Goal: Task Accomplishment & Management: Use online tool/utility

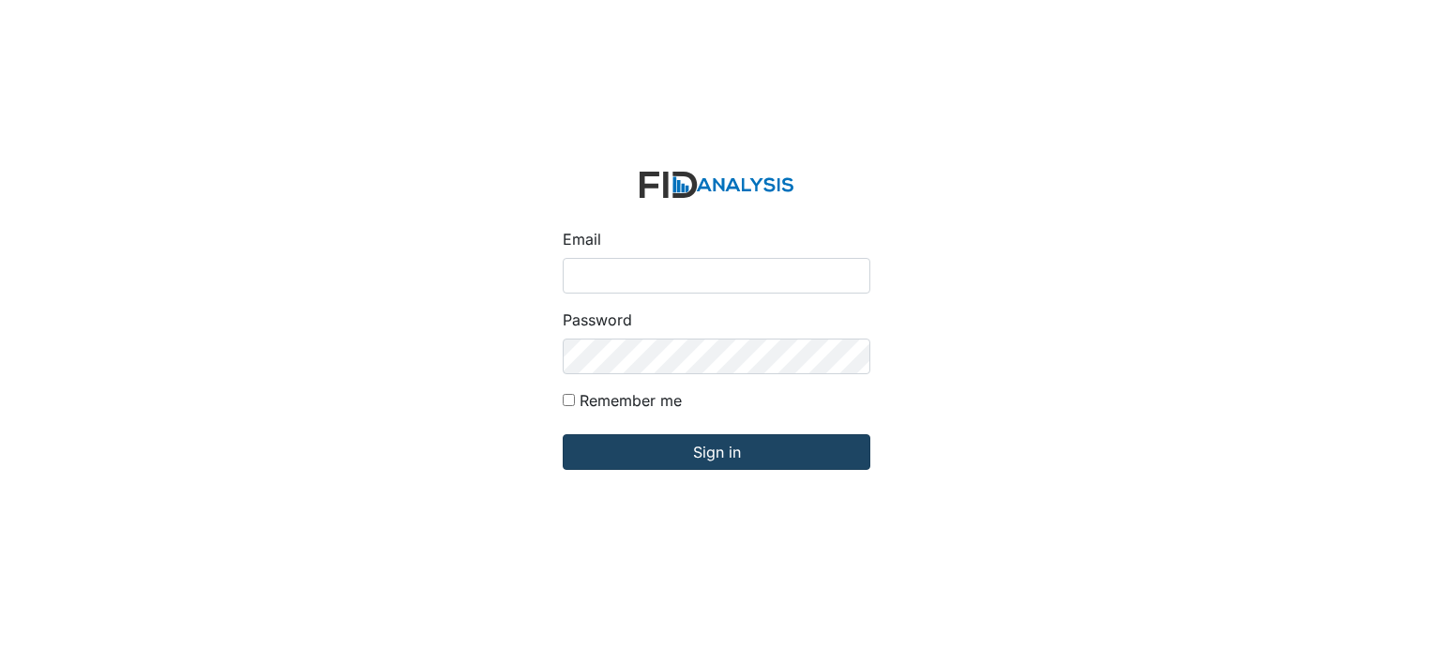
type input "[EMAIL_ADDRESS][DOMAIN_NAME]"
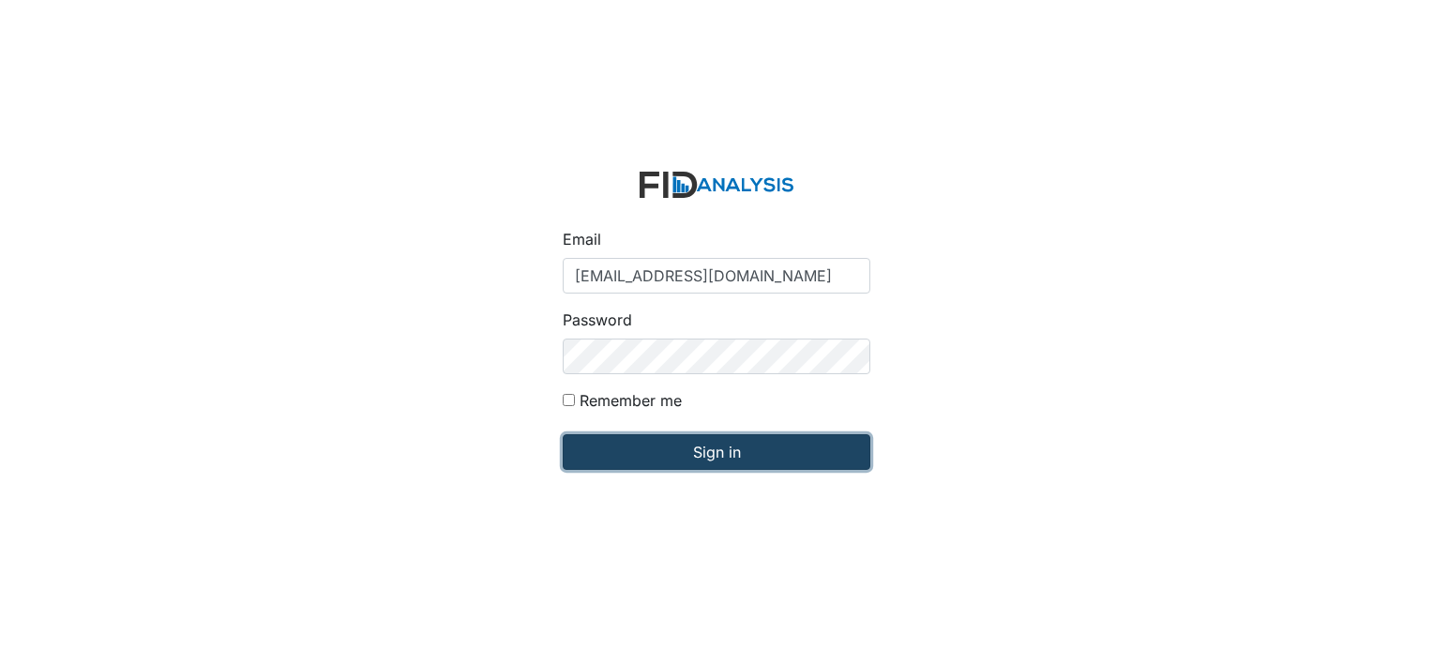
click at [595, 454] on input "Sign in" at bounding box center [717, 452] width 308 height 36
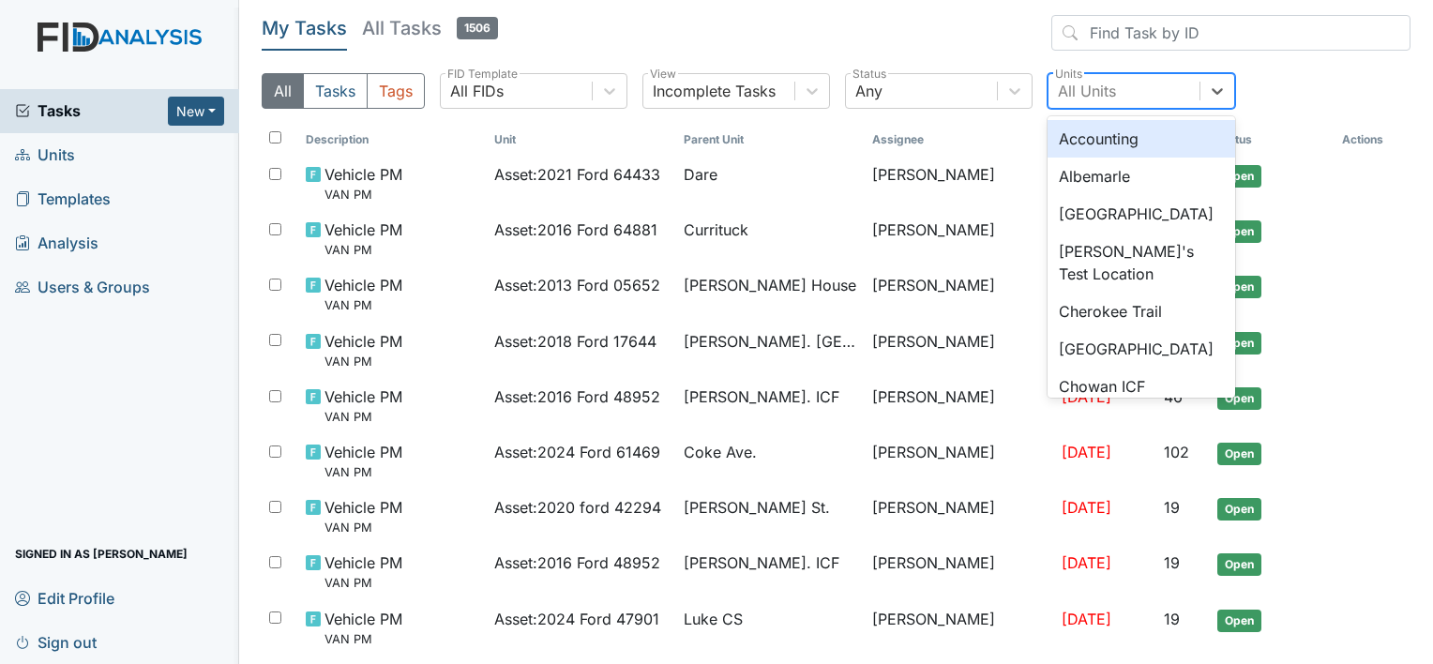
click at [1101, 93] on div "All Units" at bounding box center [1087, 91] width 58 height 23
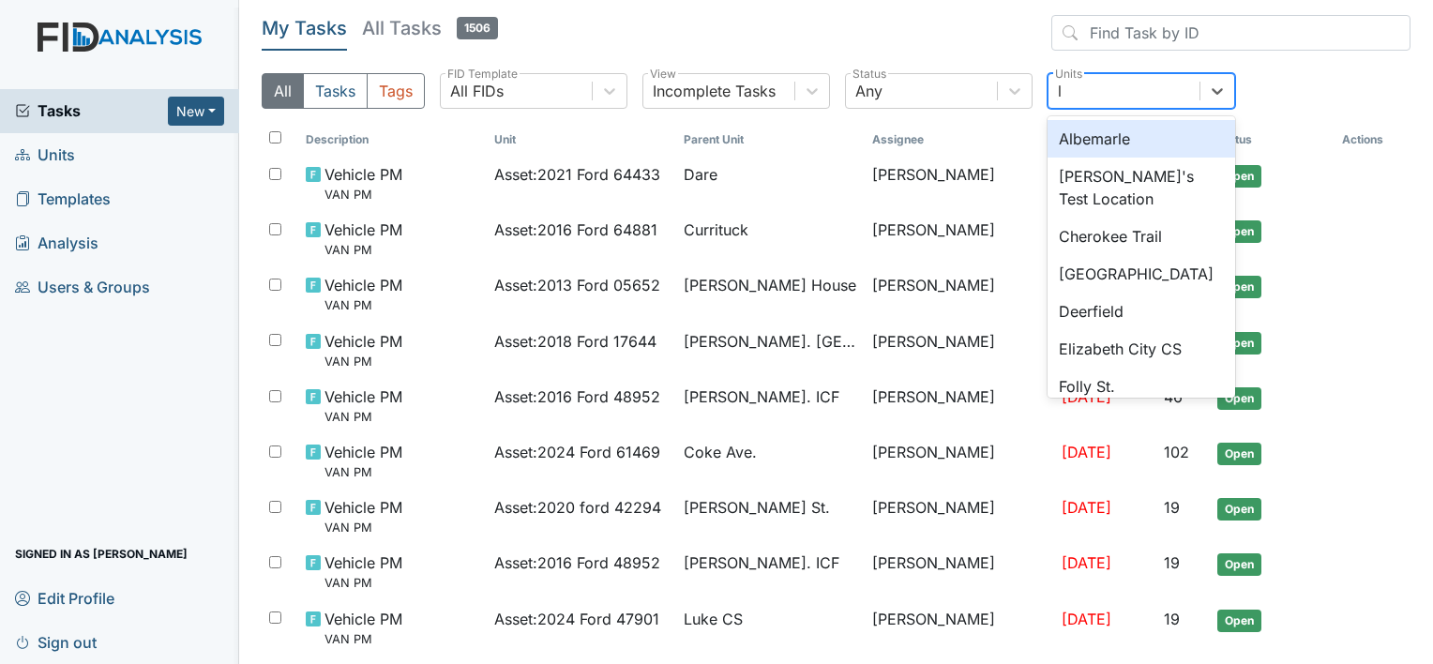
type input "lu"
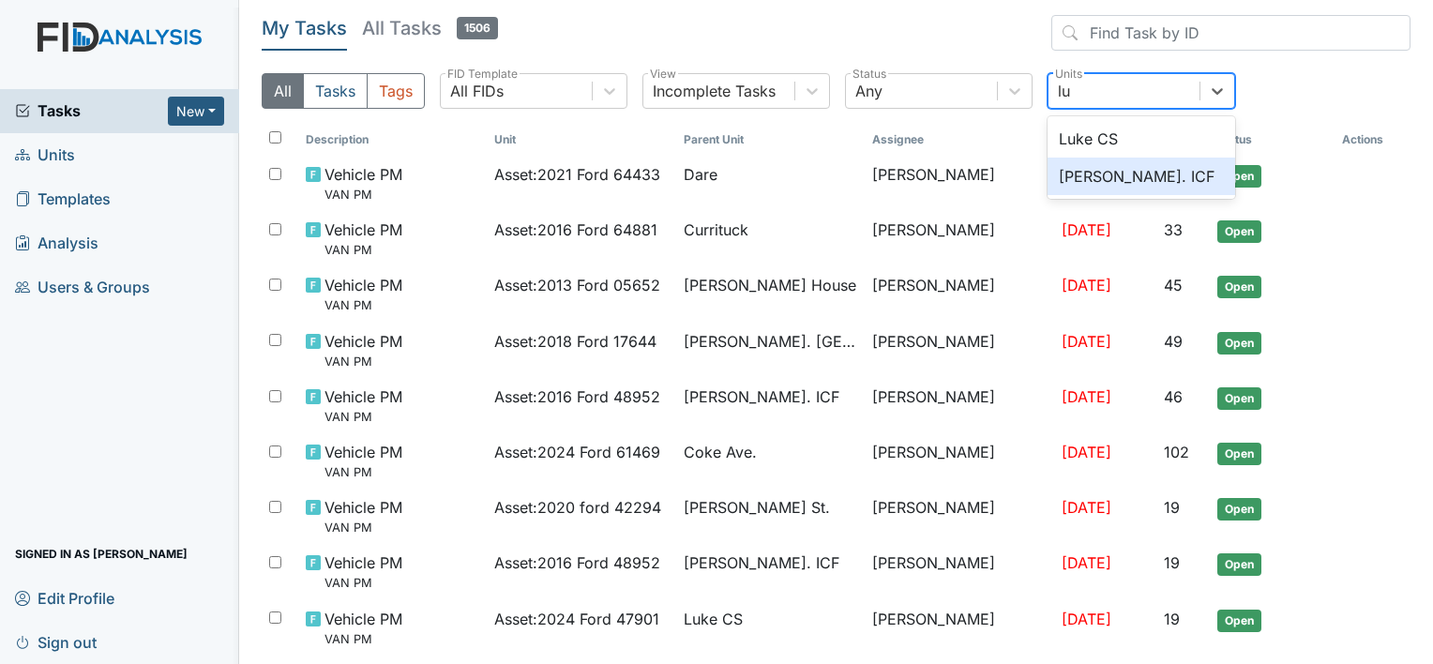
click at [1073, 170] on div "[PERSON_NAME]. ICF" at bounding box center [1141, 177] width 188 height 38
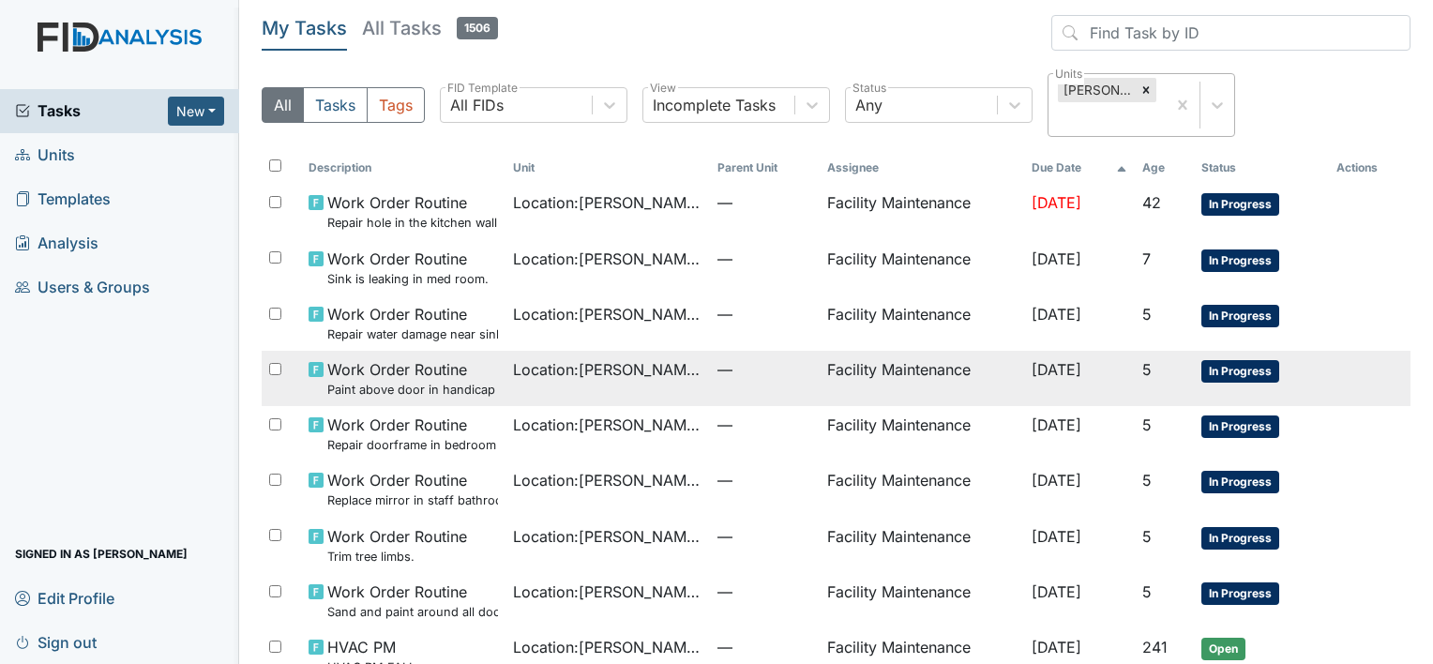
click at [717, 359] on span "—" at bounding box center [764, 369] width 94 height 23
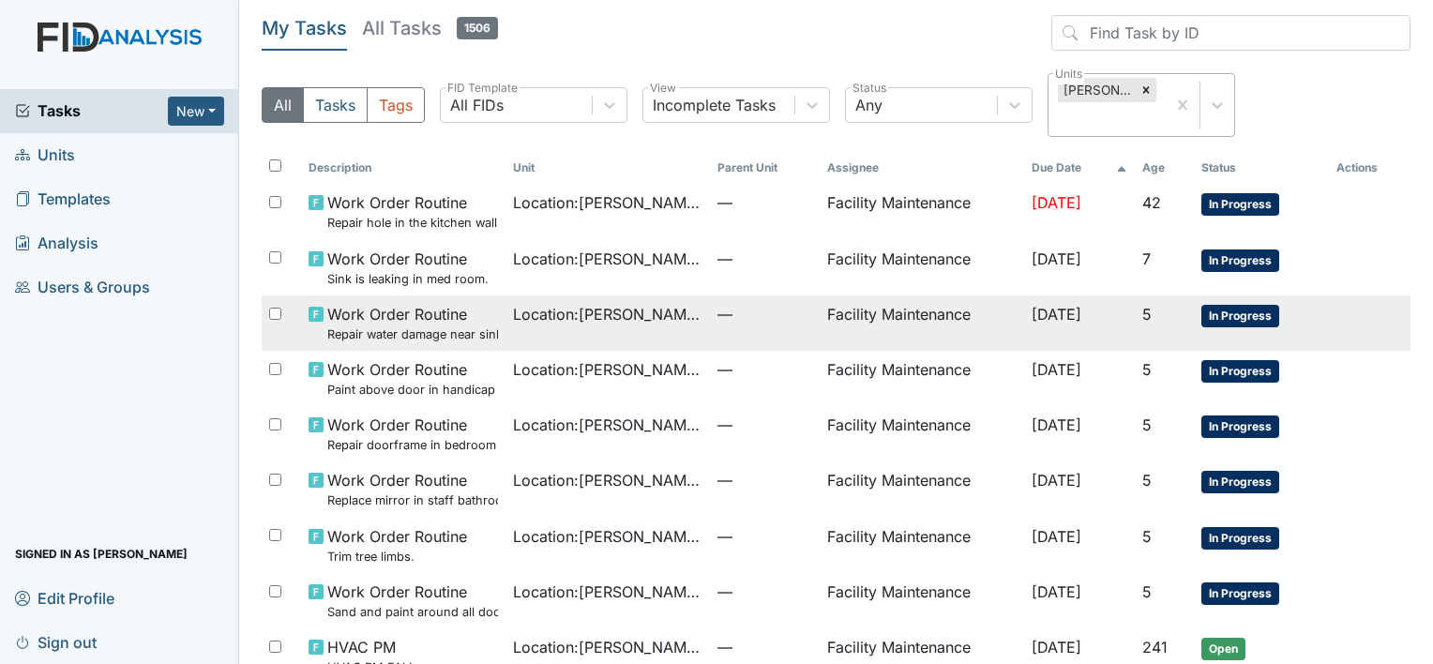
click at [394, 308] on span "Work Order Routine Repair water damage near sink in HC bathroom." at bounding box center [412, 323] width 171 height 40
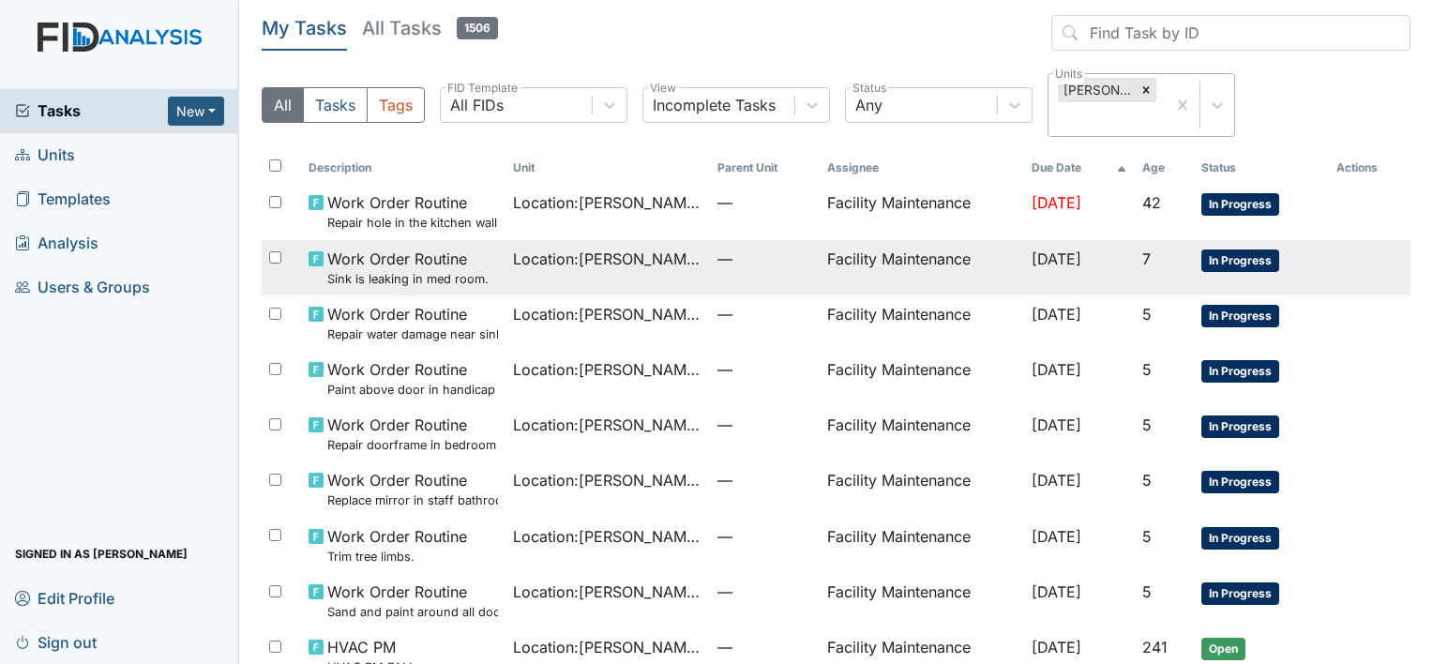
click at [340, 266] on span "Work Order Routine Sink is leaking in med room." at bounding box center [407, 268] width 161 height 40
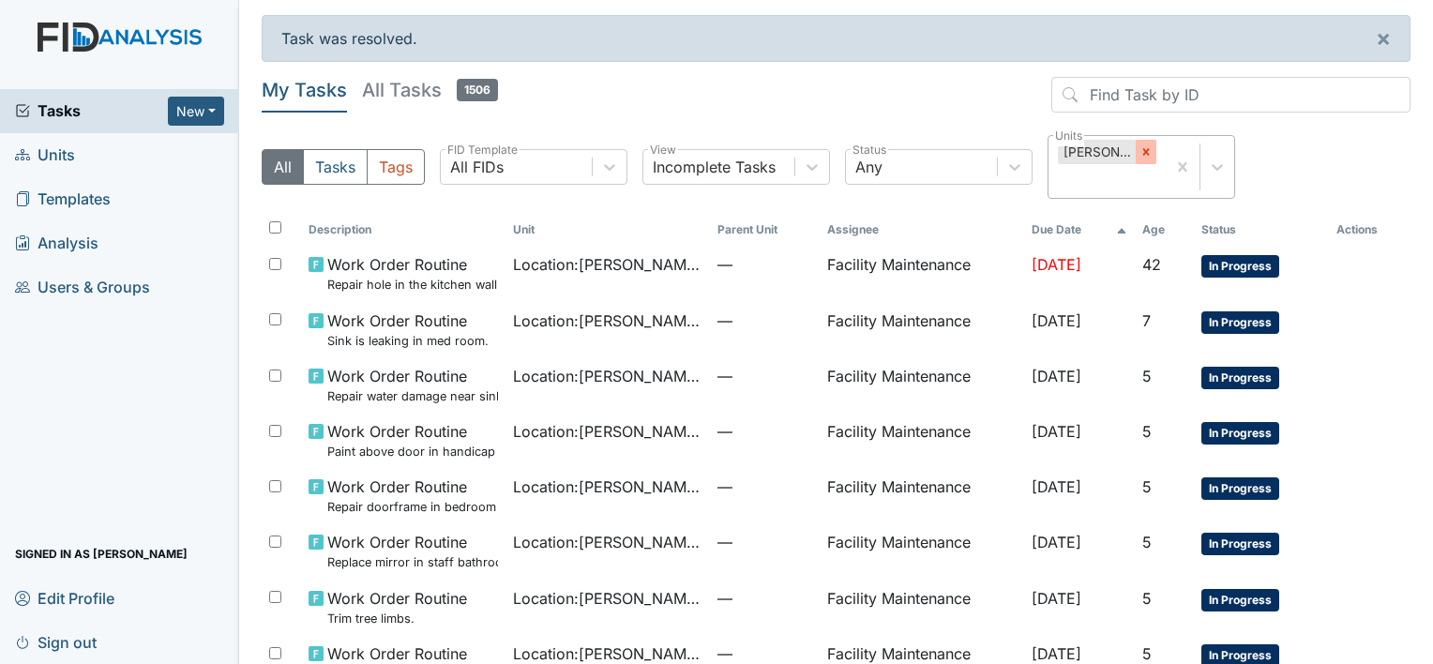
click at [1143, 146] on icon at bounding box center [1145, 151] width 13 height 13
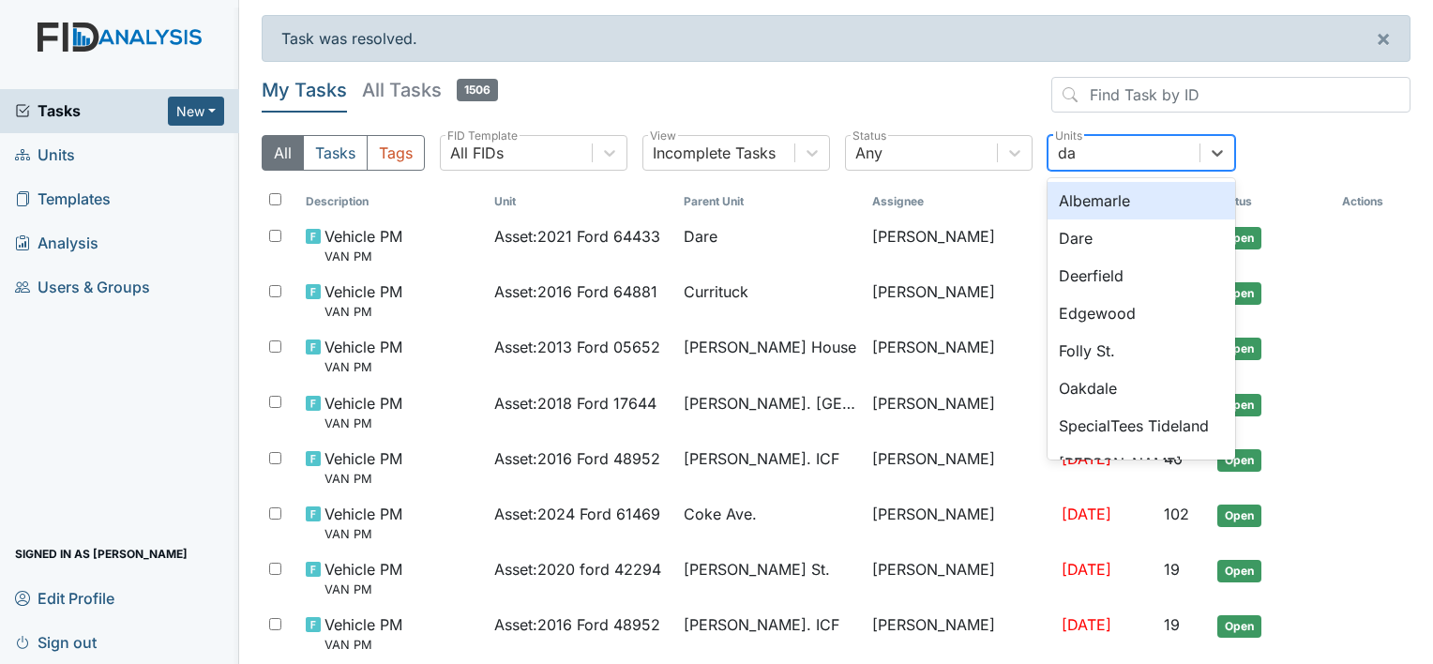
type input "dar"
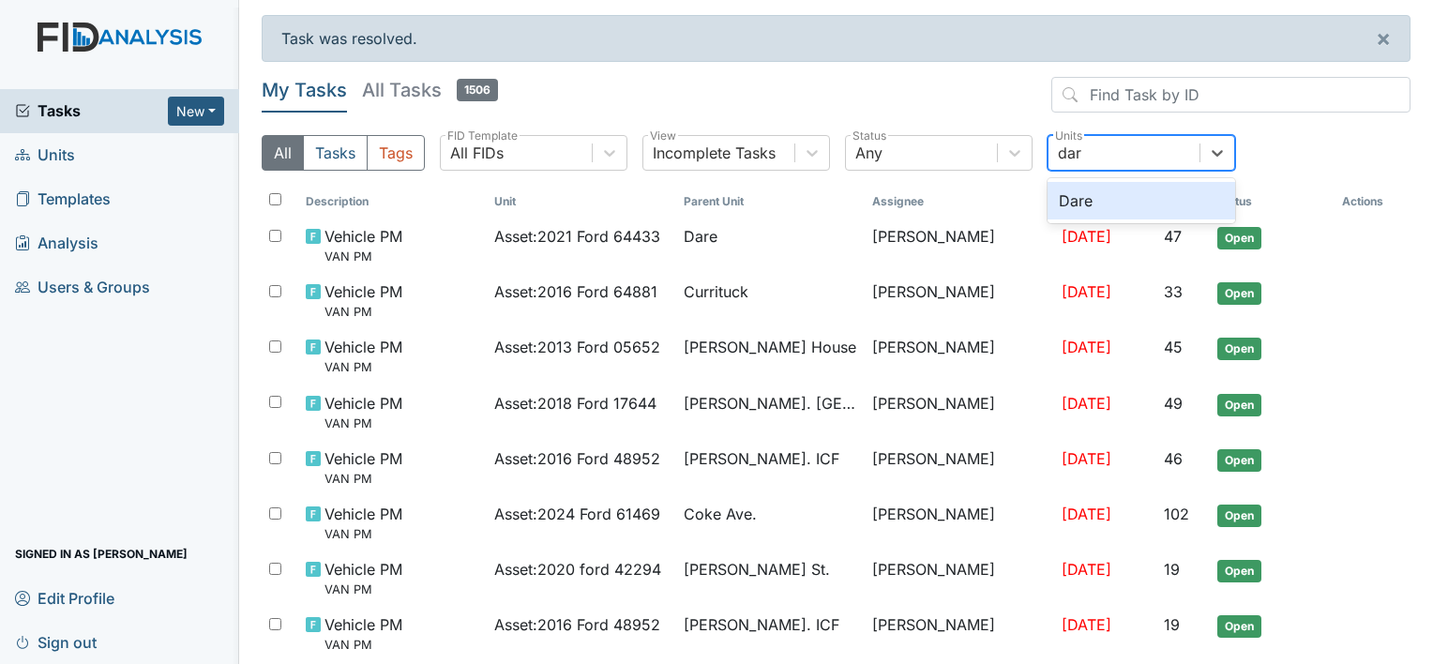
click at [1121, 203] on div "Dare" at bounding box center [1141, 201] width 188 height 38
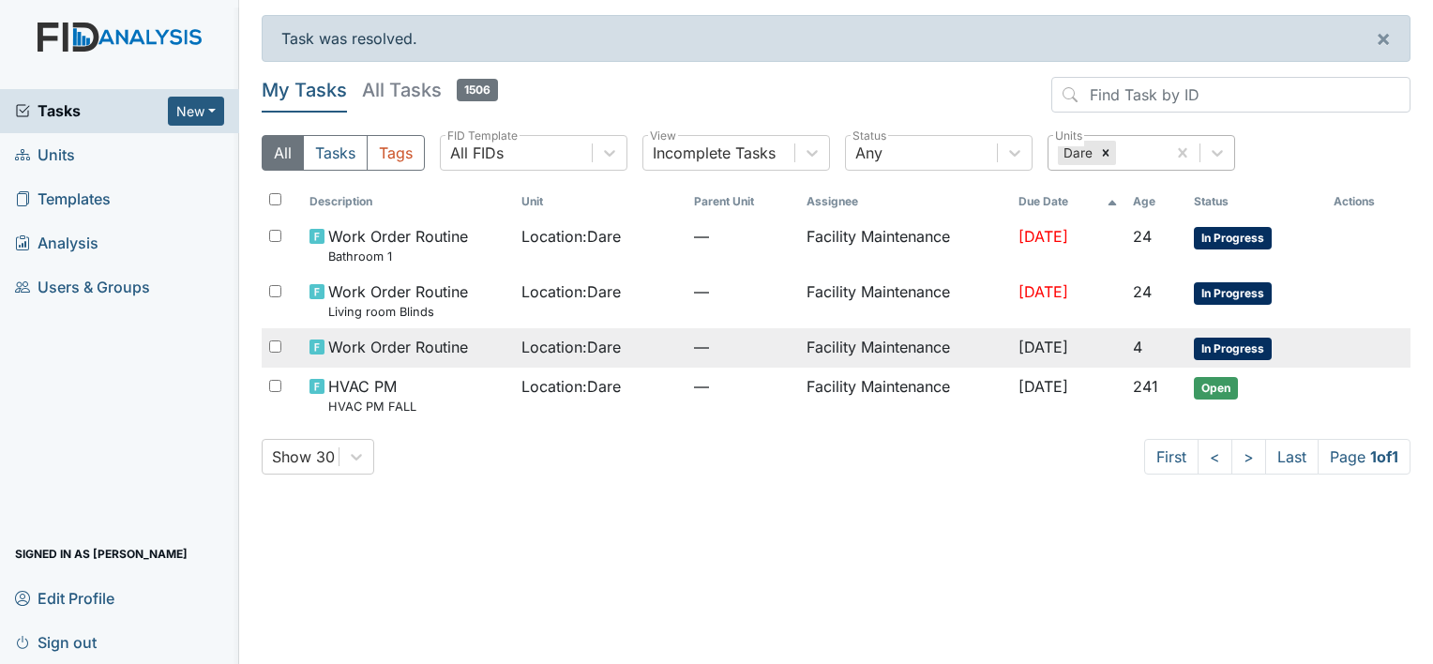
click at [435, 341] on span "Work Order Routine" at bounding box center [398, 347] width 140 height 23
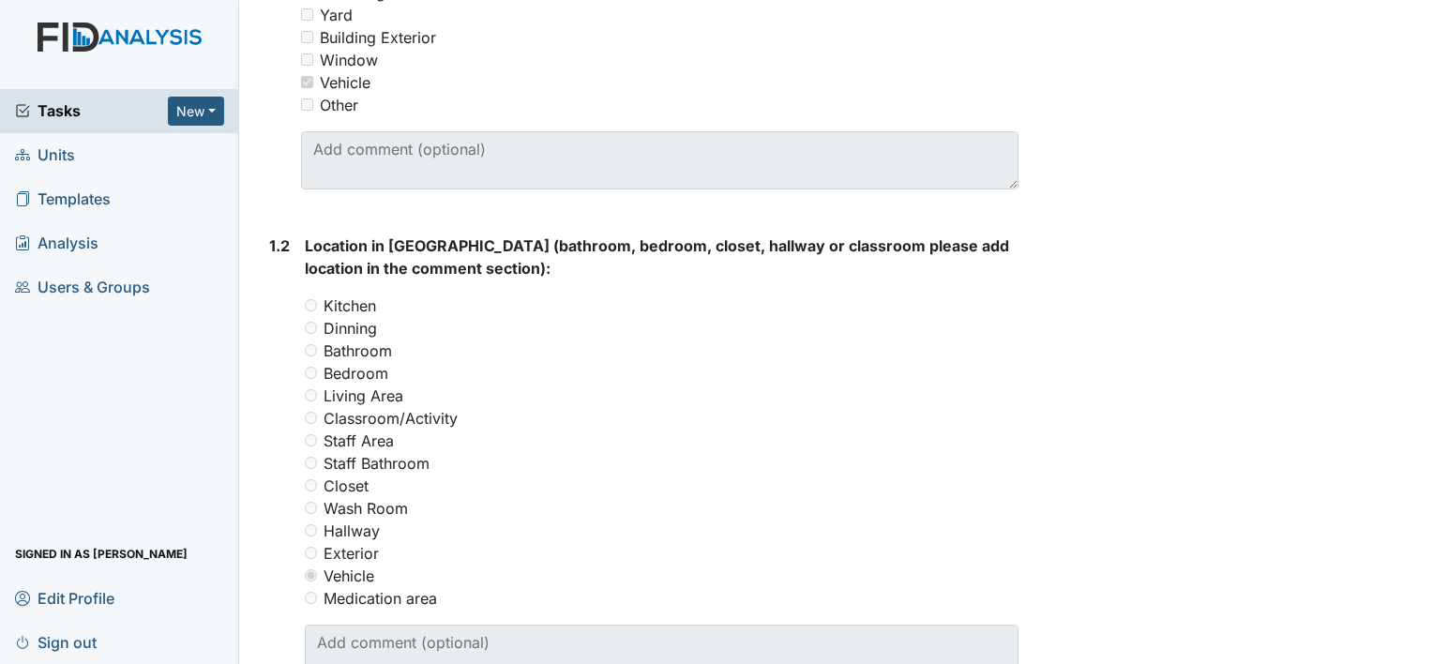
scroll to position [713, 0]
